Goal: Task Accomplishment & Management: Manage account settings

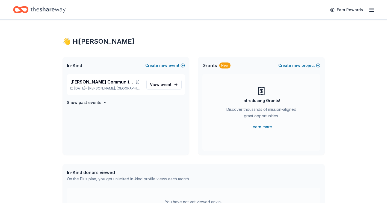
click at [371, 9] on icon "button" at bounding box center [372, 10] width 7 height 7
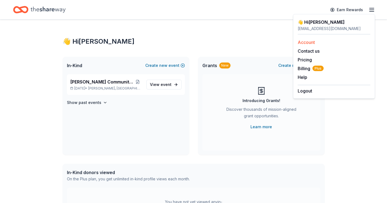
click at [312, 42] on link "Account" at bounding box center [306, 42] width 17 height 5
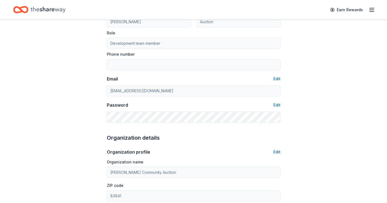
scroll to position [67, 0]
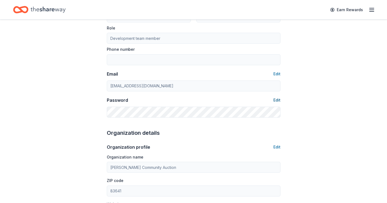
click at [278, 102] on button "Edit" at bounding box center [276, 100] width 7 height 7
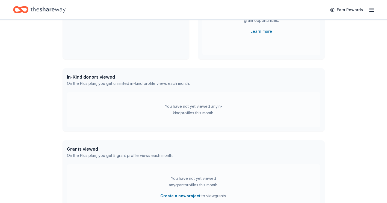
scroll to position [164, 0]
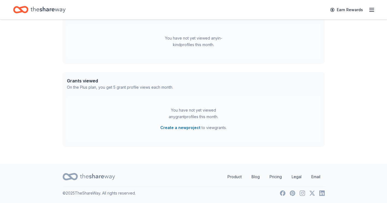
click at [353, 119] on div "👋 Hi [PERSON_NAME] In-Kind Create new event [PERSON_NAME] Community Auction [DA…" at bounding box center [193, 10] width 387 height 308
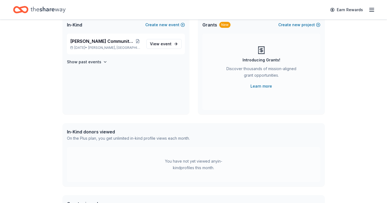
scroll to position [0, 0]
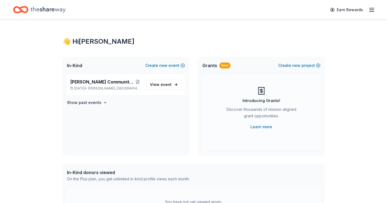
click at [371, 11] on line "button" at bounding box center [372, 11] width 4 height 0
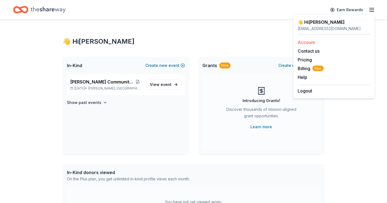
click at [309, 45] on link "Account" at bounding box center [306, 42] width 17 height 5
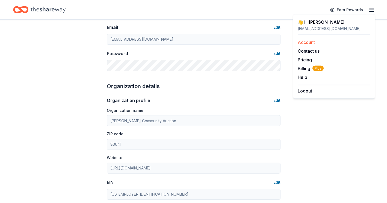
scroll to position [114, 0]
click at [211, 86] on div "Organization details" at bounding box center [194, 86] width 174 height 9
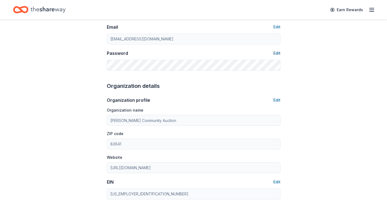
click at [276, 54] on button "Edit" at bounding box center [276, 53] width 7 height 7
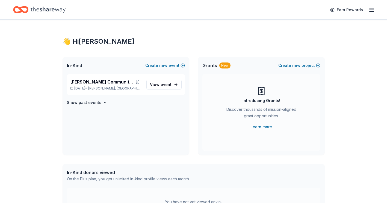
click at [371, 10] on line "button" at bounding box center [372, 10] width 4 height 0
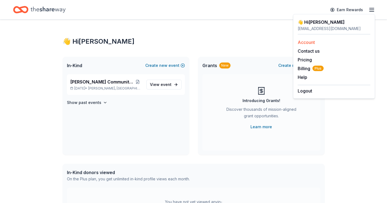
click at [308, 42] on link "Account" at bounding box center [306, 42] width 17 height 5
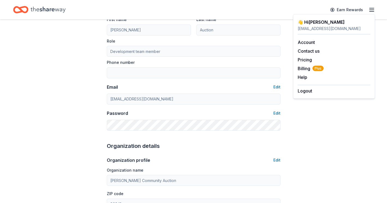
scroll to position [51, 0]
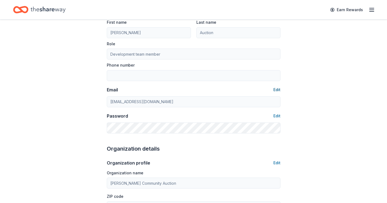
click at [278, 90] on button "Edit" at bounding box center [276, 90] width 7 height 7
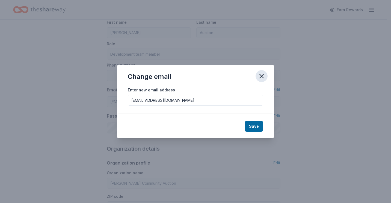
click at [262, 75] on icon "button" at bounding box center [262, 76] width 8 height 8
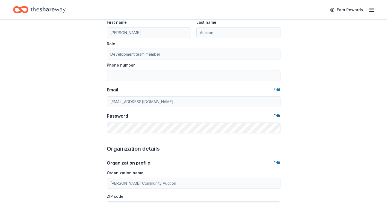
click at [277, 116] on button "Edit" at bounding box center [276, 116] width 7 height 7
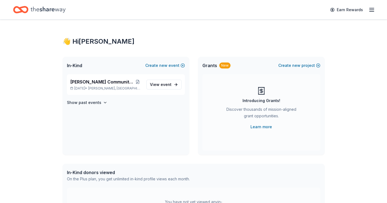
click at [370, 11] on icon "button" at bounding box center [372, 10] width 7 height 7
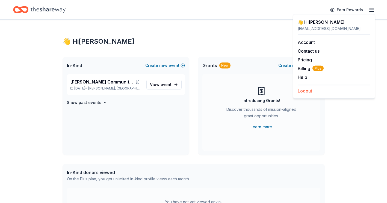
click at [305, 91] on button "Logout" at bounding box center [305, 91] width 14 height 7
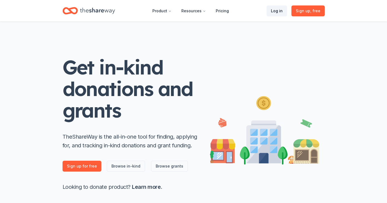
click at [279, 11] on link "Log in" at bounding box center [277, 10] width 20 height 11
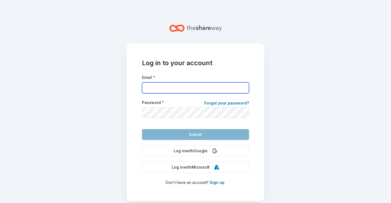
type input "[EMAIL_ADDRESS][DOMAIN_NAME]"
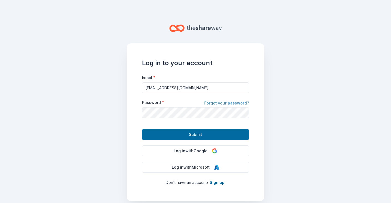
click at [224, 104] on link "Forgot your password?" at bounding box center [226, 104] width 45 height 8
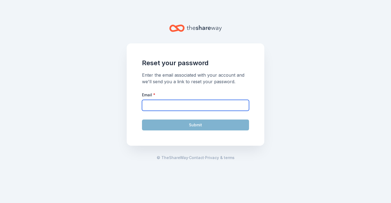
click at [189, 104] on input "Email *" at bounding box center [195, 105] width 107 height 11
type input "[EMAIL_ADDRESS][DOMAIN_NAME]"
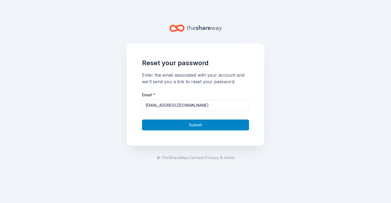
click at [199, 127] on button "Submit" at bounding box center [195, 125] width 107 height 11
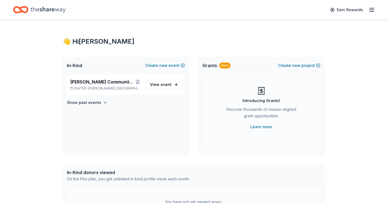
click at [163, 95] on div "[PERSON_NAME] Community Auction [DATE] • [PERSON_NAME], ID View event Show past…" at bounding box center [126, 114] width 127 height 81
